Goal: Navigation & Orientation: Find specific page/section

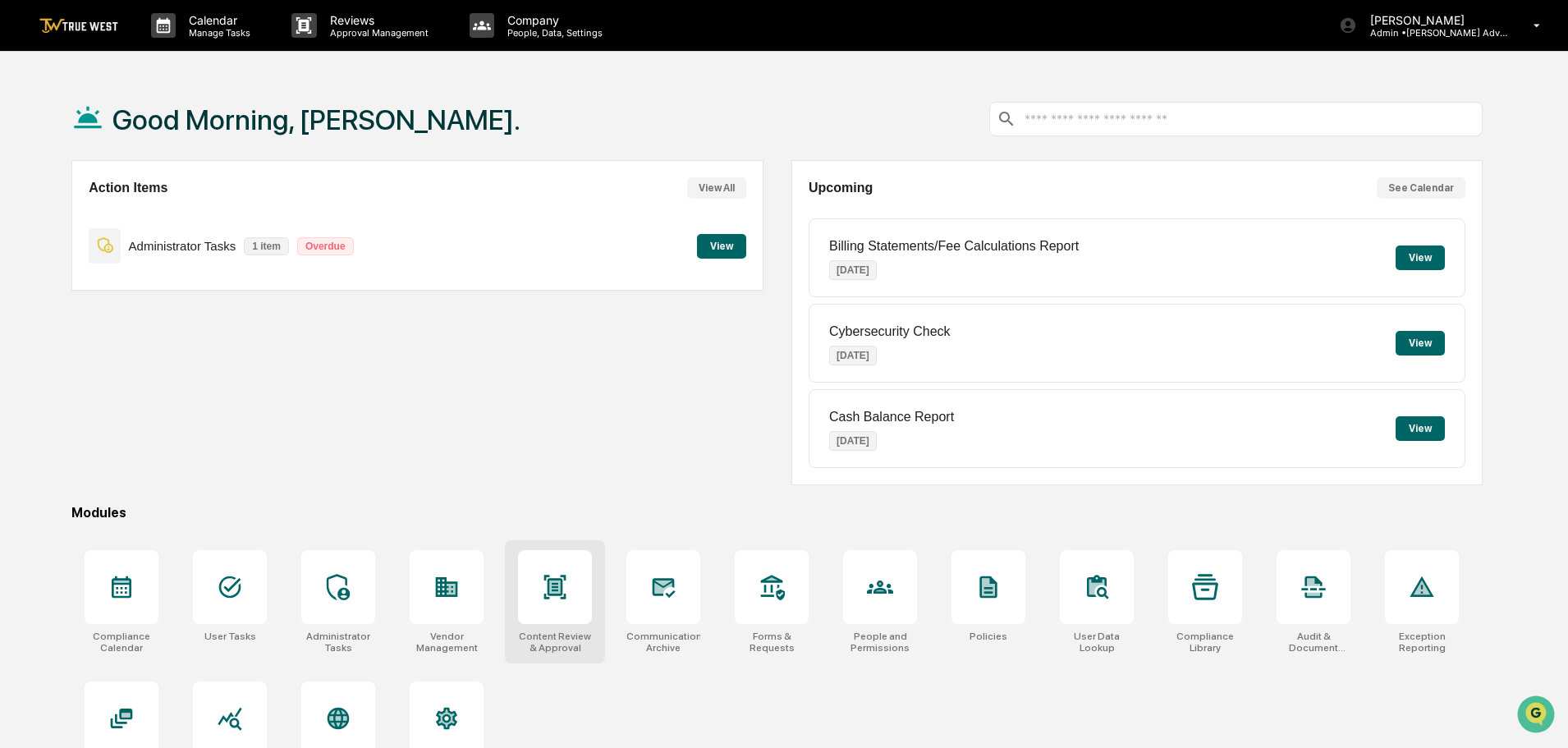
click at [548, 592] on icon at bounding box center [556, 587] width 22 height 24
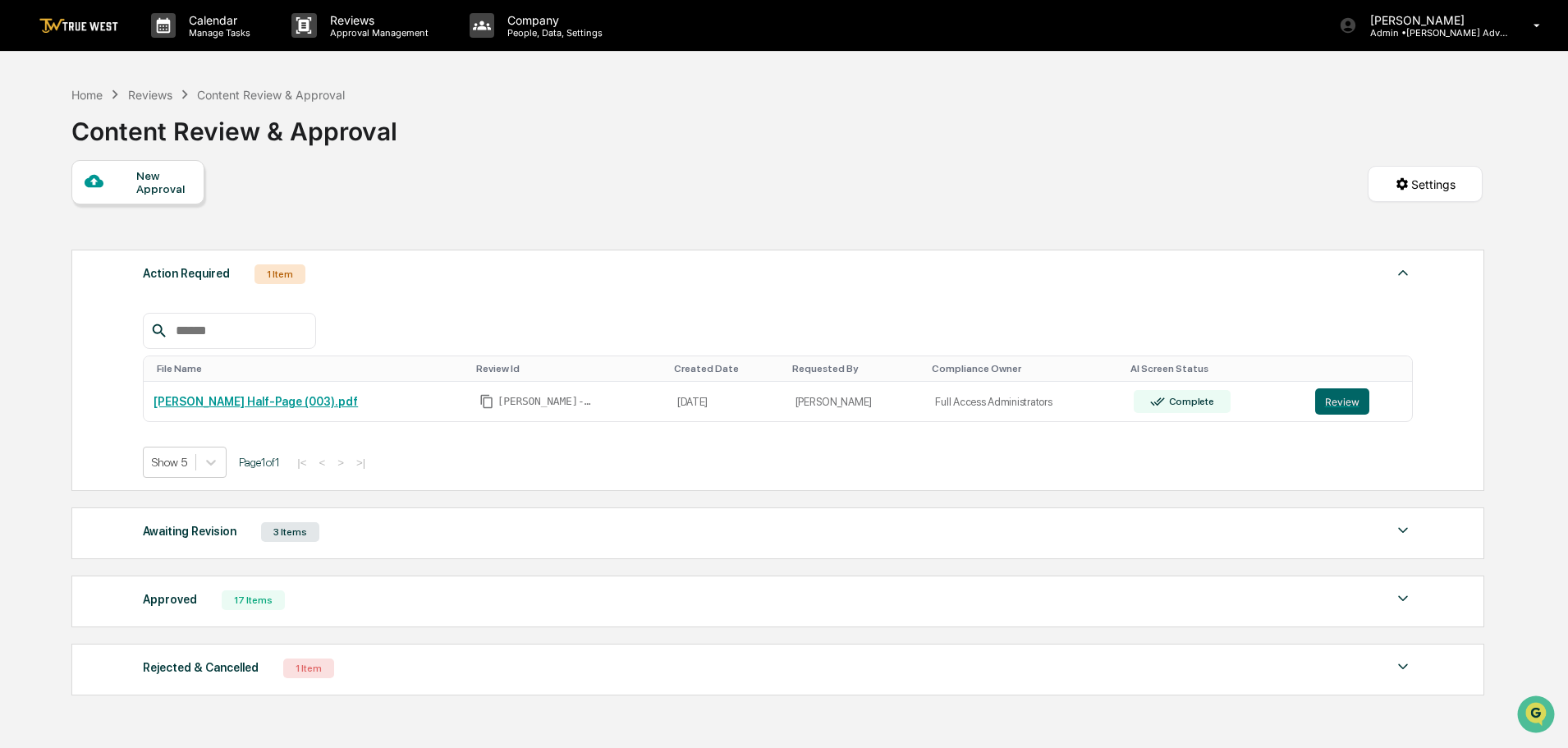
click at [1403, 530] on img at bounding box center [1403, 530] width 20 height 20
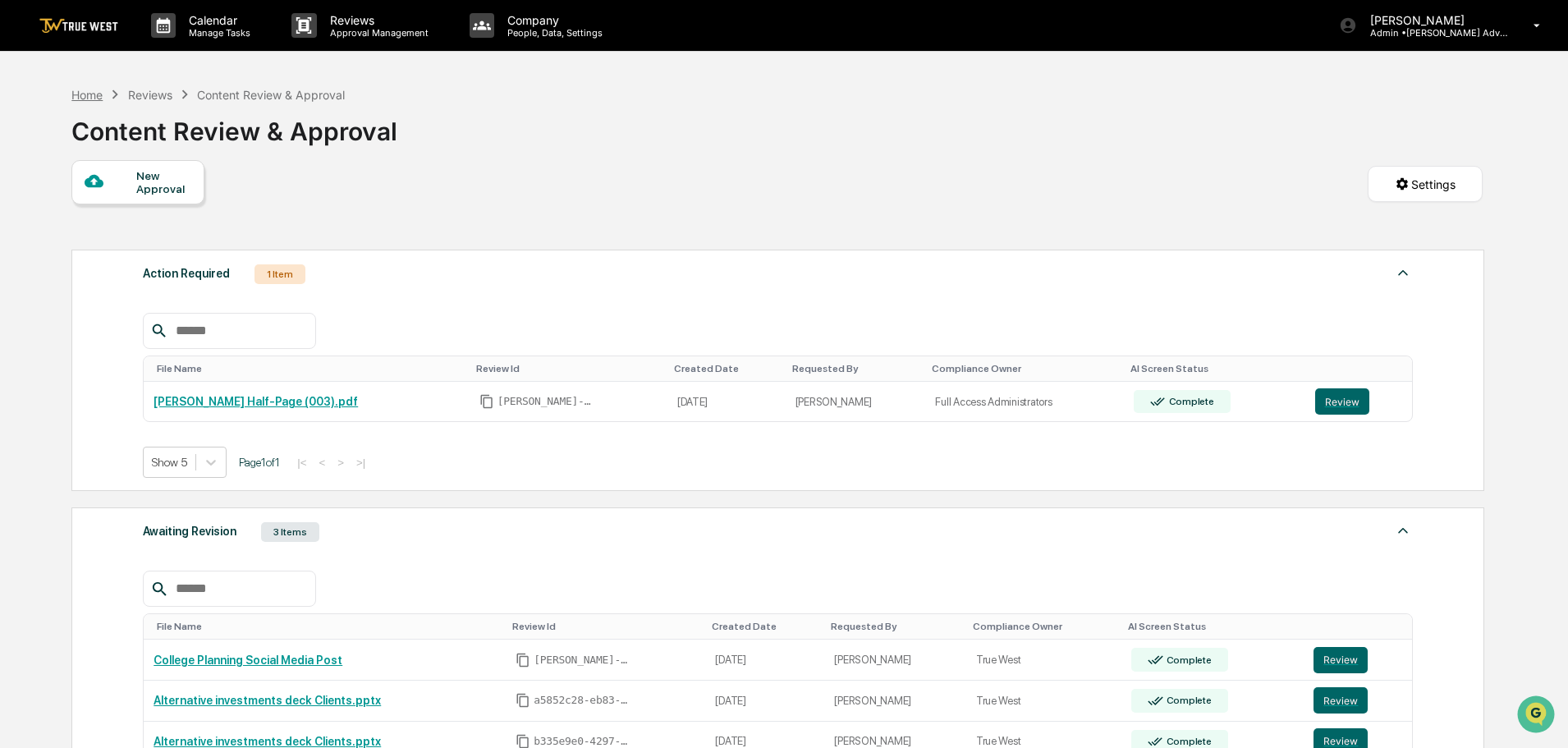
click at [82, 93] on div "Home" at bounding box center [87, 94] width 31 height 14
